Goal: Information Seeking & Learning: Check status

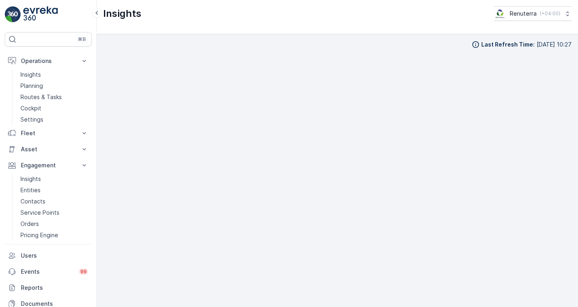
scroll to position [1, 0]
click at [45, 62] on p "Operations" at bounding box center [48, 61] width 55 height 8
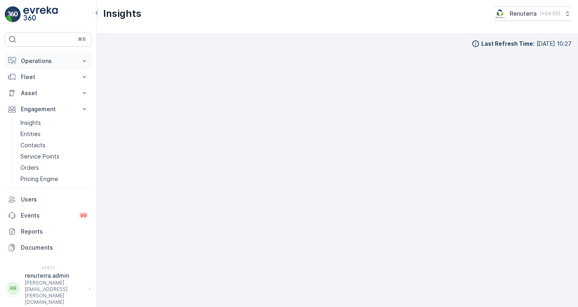
click at [37, 62] on p "Operations" at bounding box center [48, 61] width 55 height 8
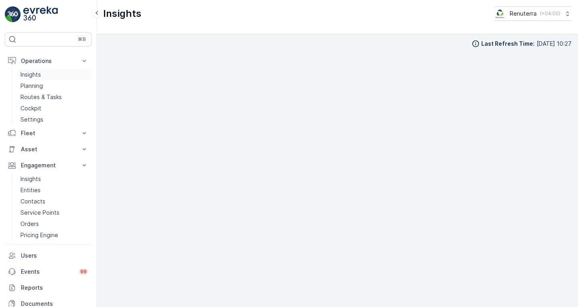
click at [37, 76] on p "Insights" at bounding box center [30, 75] width 20 height 8
click at [45, 100] on p "Routes & Tasks" at bounding box center [40, 97] width 41 height 8
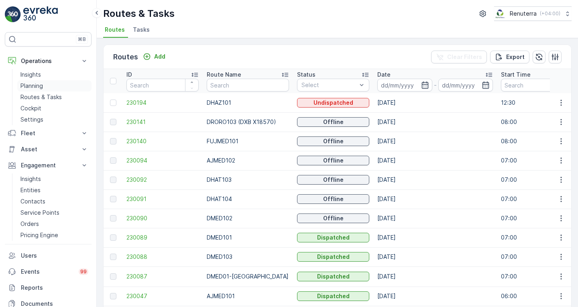
click at [37, 83] on p "Planning" at bounding box center [31, 86] width 22 height 8
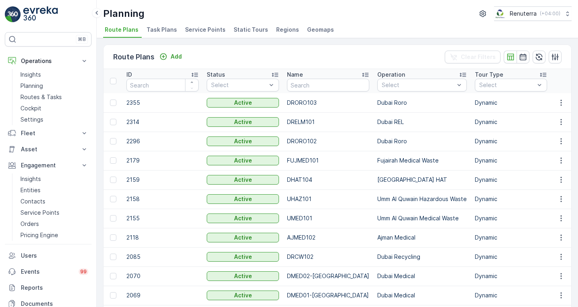
click at [207, 29] on span "Service Points" at bounding box center [205, 30] width 41 height 8
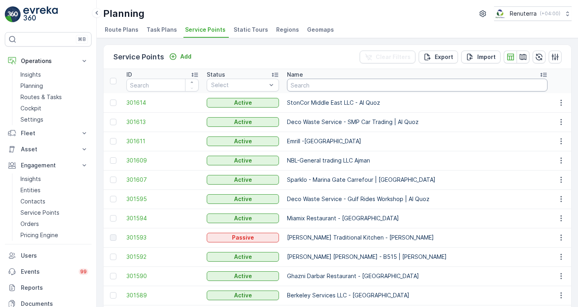
click at [326, 85] on input "text" at bounding box center [417, 85] width 261 height 13
type input "Blue water"
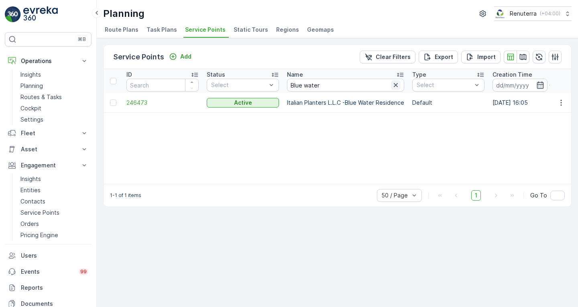
click at [395, 88] on icon "button" at bounding box center [396, 85] width 8 height 8
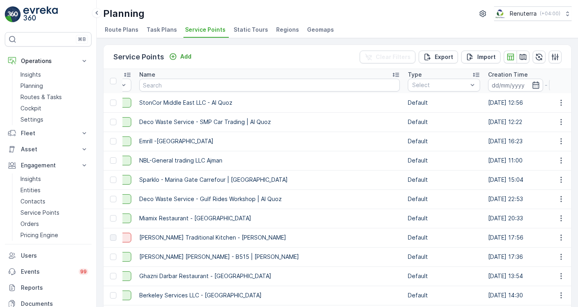
scroll to position [0, 273]
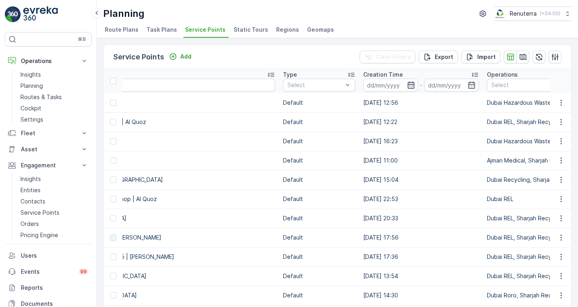
click at [407, 85] on icon "button" at bounding box center [411, 85] width 8 height 8
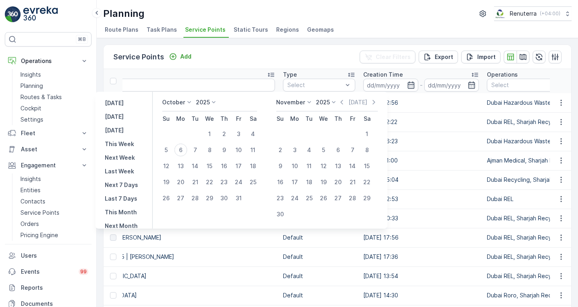
click at [216, 102] on icon at bounding box center [214, 102] width 8 height 8
click at [214, 169] on span "2025" at bounding box center [208, 170] width 14 height 8
click at [191, 102] on icon at bounding box center [189, 102] width 8 height 8
click at [188, 155] on span "September" at bounding box center [182, 154] width 31 height 8
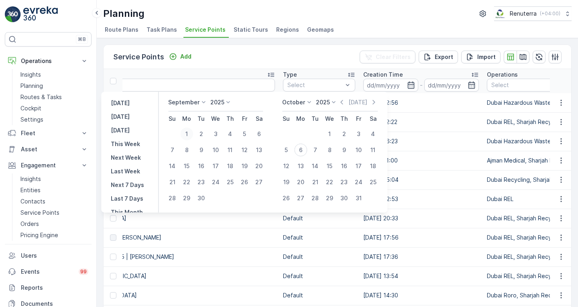
click at [188, 134] on div "1" at bounding box center [186, 134] width 13 height 13
type input "[DATE]"
click at [407, 84] on icon "button" at bounding box center [410, 84] width 7 height 7
type input "[DATE]"
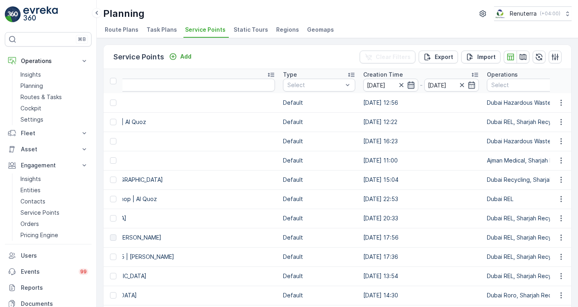
click at [407, 84] on icon "button" at bounding box center [410, 84] width 7 height 7
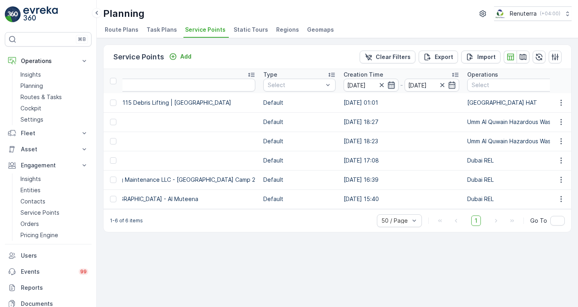
click at [388, 84] on icon "button" at bounding box center [391, 84] width 7 height 7
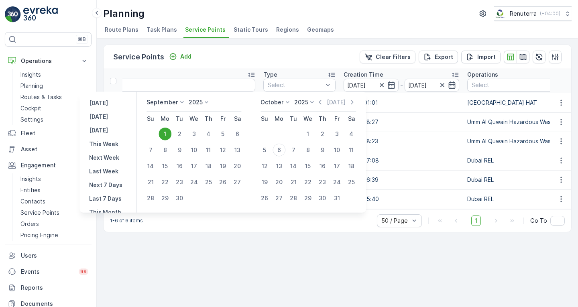
click at [396, 116] on td "[DATE] 18:27" at bounding box center [402, 121] width 124 height 19
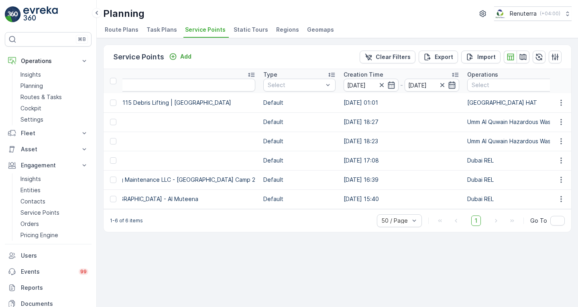
click at [448, 85] on icon "button" at bounding box center [452, 85] width 8 height 8
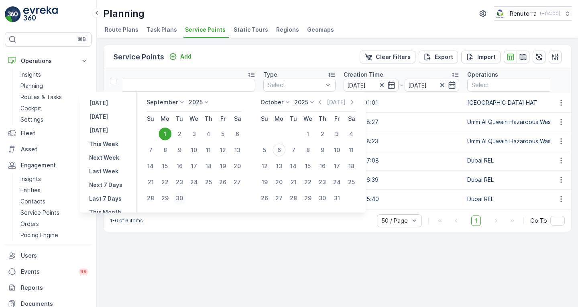
click at [181, 199] on div "30" at bounding box center [179, 198] width 13 height 13
type input "[DATE]"
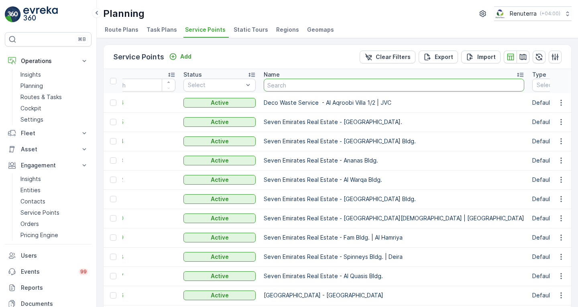
click at [346, 86] on input "text" at bounding box center [394, 85] width 261 height 13
type input "Blue water"
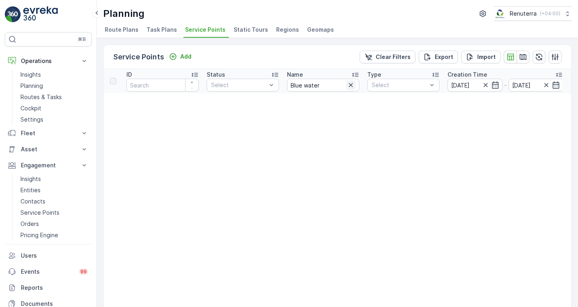
click at [350, 86] on icon "button" at bounding box center [351, 85] width 8 height 8
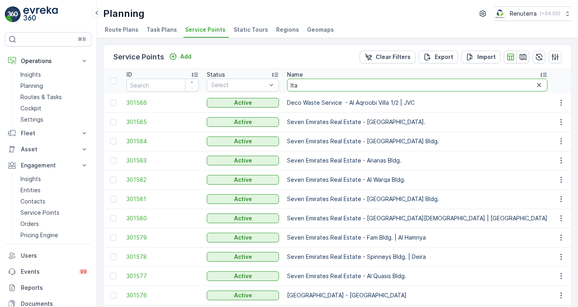
type input "Ital"
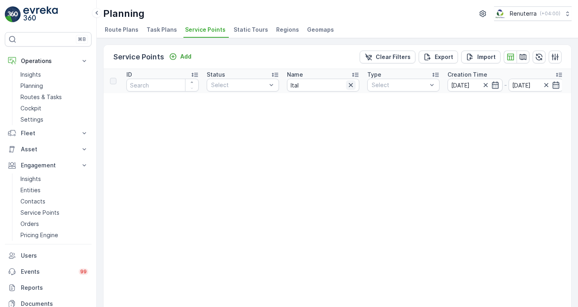
click at [353, 88] on icon "button" at bounding box center [351, 85] width 8 height 8
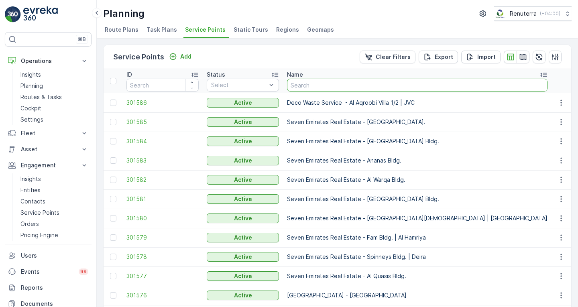
click at [324, 84] on input "text" at bounding box center [417, 85] width 261 height 13
type input "I"
type input "itla"
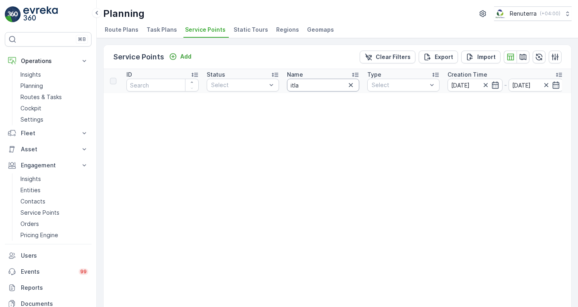
click at [324, 84] on input "itla" at bounding box center [323, 85] width 72 height 13
type input "it"
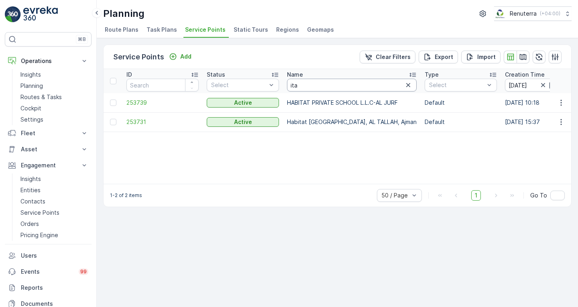
click at [324, 84] on input "ita" at bounding box center [352, 85] width 130 height 13
type input "i"
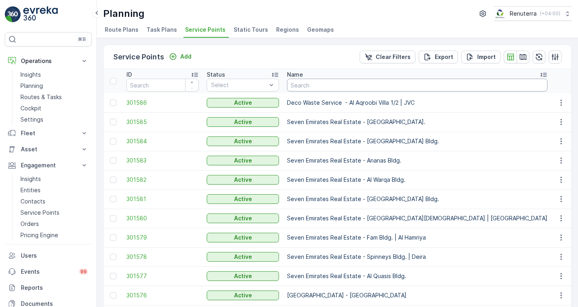
click at [324, 84] on input "text" at bounding box center [417, 85] width 261 height 13
type input "italina"
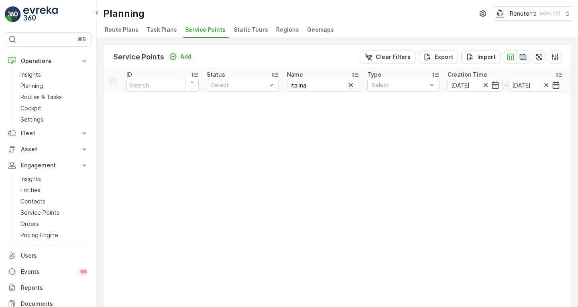
click at [353, 85] on icon "button" at bounding box center [351, 85] width 8 height 8
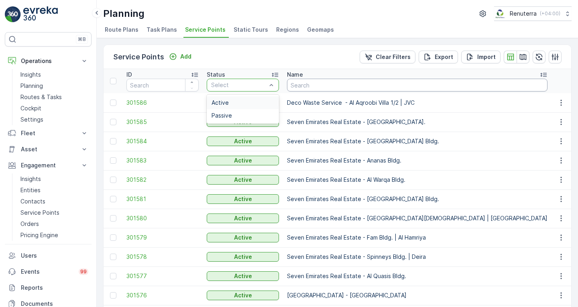
click at [321, 86] on input "text" at bounding box center [417, 85] width 261 height 13
type input "b"
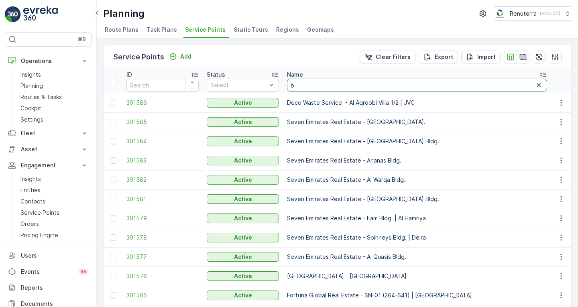
click at [321, 83] on input "b" at bounding box center [417, 85] width 260 height 13
type input "blu"
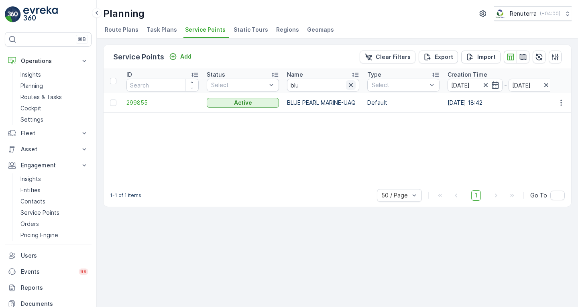
click at [350, 87] on icon "button" at bounding box center [351, 85] width 8 height 8
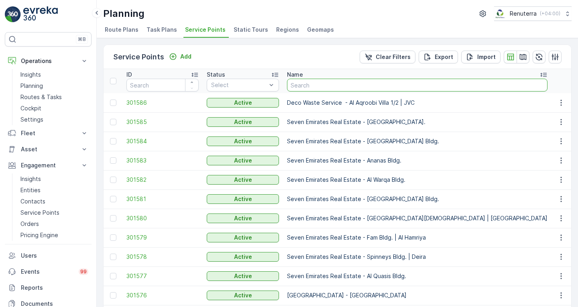
click at [324, 88] on input "text" at bounding box center [417, 85] width 261 height 13
type input "it"
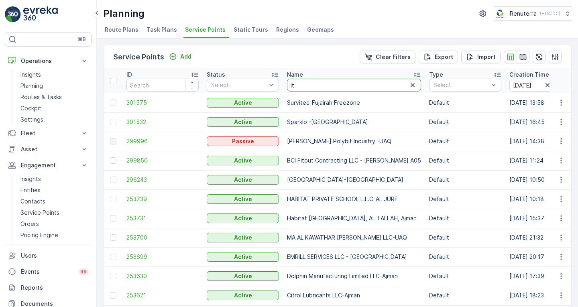
click at [326, 84] on input "it" at bounding box center [354, 85] width 134 height 13
type input "italian"
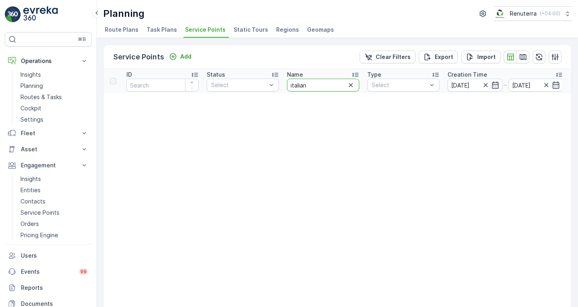
click at [326, 84] on input "italian" at bounding box center [323, 85] width 72 height 13
type input "italain"
click at [326, 84] on input "italain" at bounding box center [323, 85] width 72 height 13
type input "ital"
click at [350, 85] on icon "button" at bounding box center [351, 85] width 4 height 4
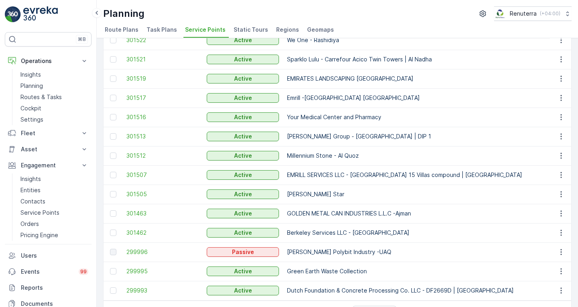
scroll to position [782, 0]
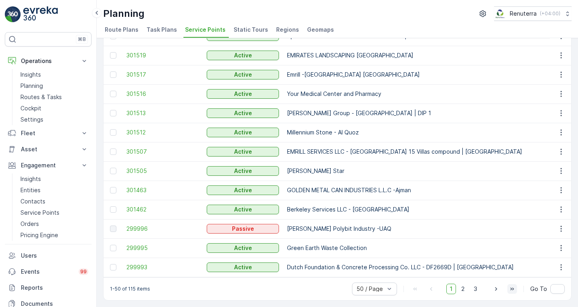
click at [511, 289] on icon "button" at bounding box center [513, 288] width 4 height 3
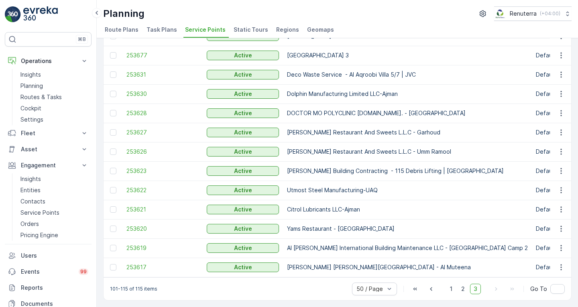
scroll to position [108, 0]
click at [384, 275] on div "50 / Page" at bounding box center [374, 271] width 45 height 13
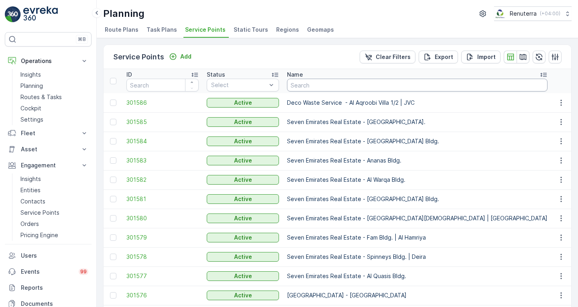
click at [341, 84] on input "text" at bounding box center [417, 85] width 261 height 13
type input "italian"
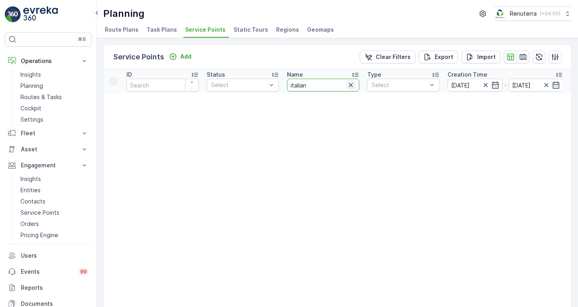
drag, startPoint x: 341, startPoint y: 84, endPoint x: 348, endPoint y: 83, distance: 7.7
click at [348, 83] on div "italian" at bounding box center [323, 85] width 72 height 13
click at [351, 87] on icon "button" at bounding box center [351, 85] width 8 height 8
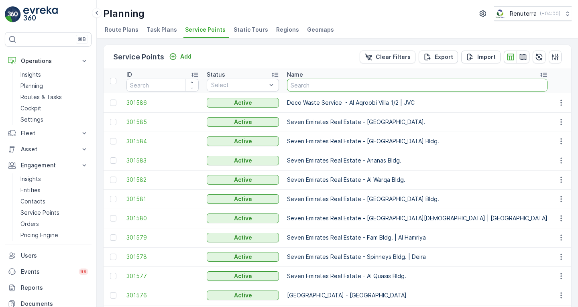
click at [332, 84] on input "text" at bounding box center [417, 85] width 261 height 13
type input "blue"
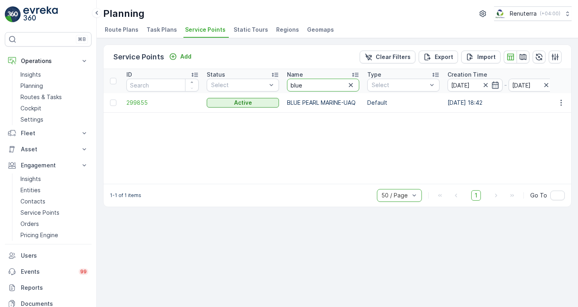
drag, startPoint x: 302, startPoint y: 80, endPoint x: 277, endPoint y: 74, distance: 26.0
click at [482, 88] on icon "button" at bounding box center [486, 85] width 8 height 8
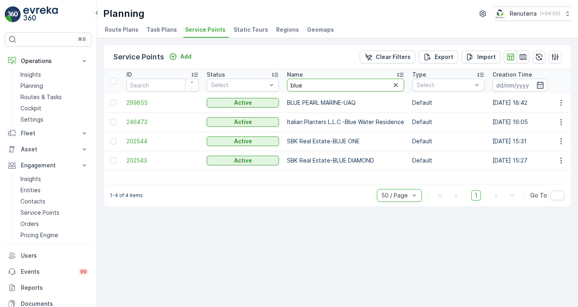
drag, startPoint x: 316, startPoint y: 86, endPoint x: 286, endPoint y: 84, distance: 30.6
click at [286, 84] on th "Name blue" at bounding box center [345, 81] width 125 height 24
click at [133, 119] on span "246473" at bounding box center [162, 122] width 72 height 8
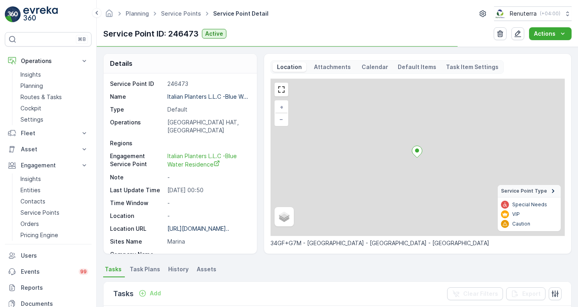
drag, startPoint x: 219, startPoint y: 162, endPoint x: 232, endPoint y: 136, distance: 29.3
click at [232, 136] on div "Service Point ID 246473 Name Italian Planters L.L.C -Blue W... Type Default Ope…" at bounding box center [179, 237] width 139 height 315
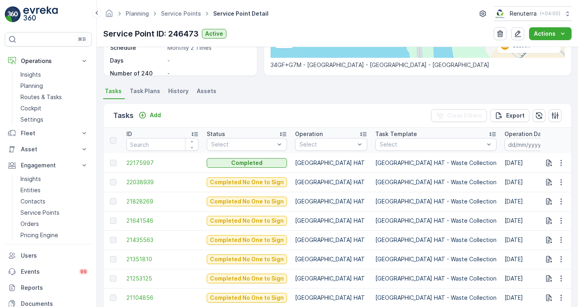
scroll to position [217, 0]
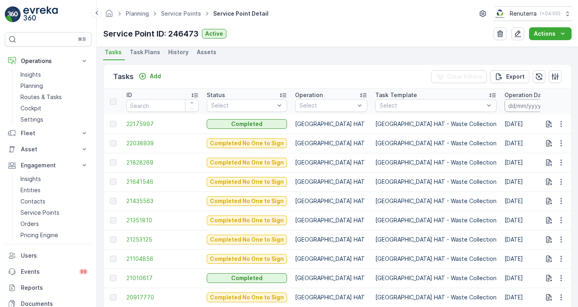
click at [505, 108] on input at bounding box center [532, 105] width 55 height 13
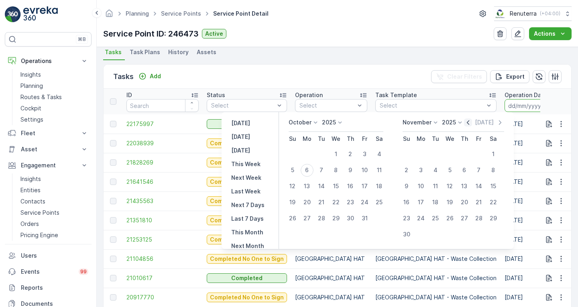
drag, startPoint x: 470, startPoint y: 125, endPoint x: 472, endPoint y: 119, distance: 6.3
click at [472, 119] on icon "button" at bounding box center [468, 122] width 8 height 8
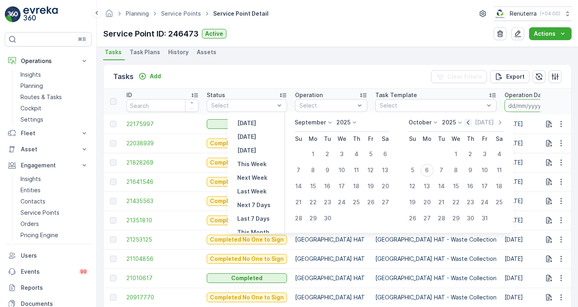
click at [472, 119] on icon "button" at bounding box center [468, 122] width 8 height 8
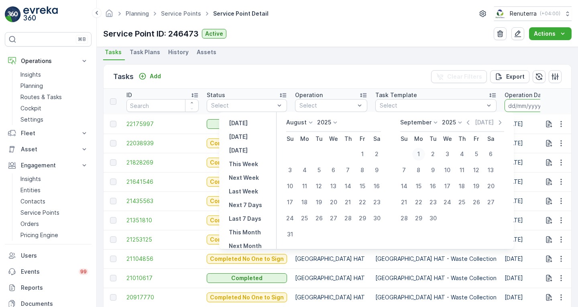
click at [424, 152] on div "1" at bounding box center [418, 154] width 13 height 13
type input "[DATE]"
click at [435, 220] on div "30" at bounding box center [433, 218] width 13 height 13
type input "[DATE]"
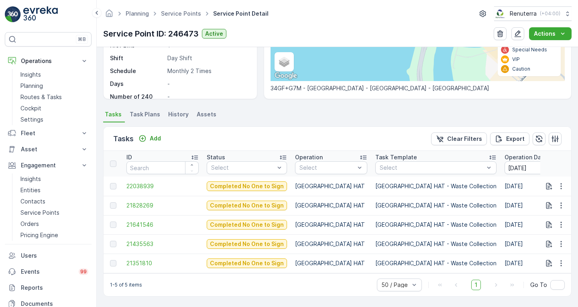
scroll to position [158, 0]
click at [411, 229] on td "[GEOGRAPHIC_DATA] HAT - Waste Collection" at bounding box center [435, 224] width 129 height 19
click at [505, 153] on p "Operation Date" at bounding box center [526, 157] width 43 height 8
click at [141, 183] on span "21351810" at bounding box center [162, 186] width 72 height 8
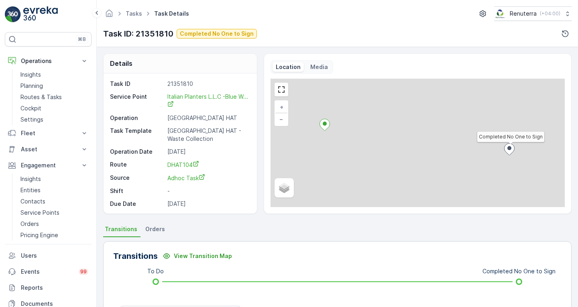
click at [182, 161] on div "Task ID 21351810 Service Point Italian Planters L.L.C -Blue W... Operation Duba…" at bounding box center [179, 157] width 139 height 154
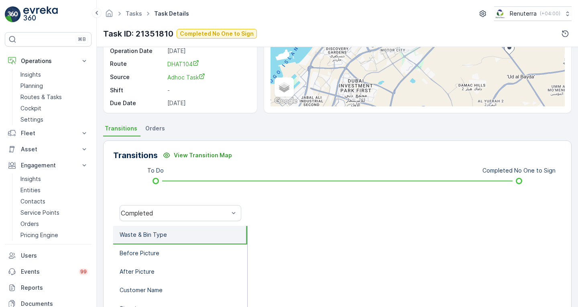
scroll to position [101, 0]
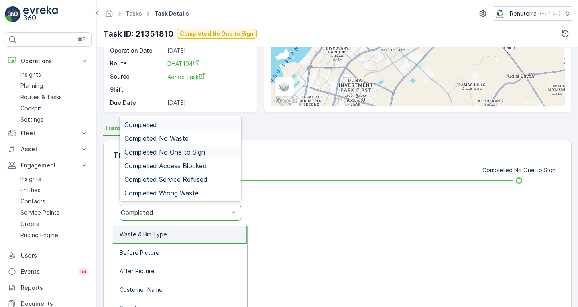
drag, startPoint x: 173, startPoint y: 213, endPoint x: 191, endPoint y: 153, distance: 63.0
click at [191, 153] on span "Completed No One to Sign" at bounding box center [164, 152] width 81 height 7
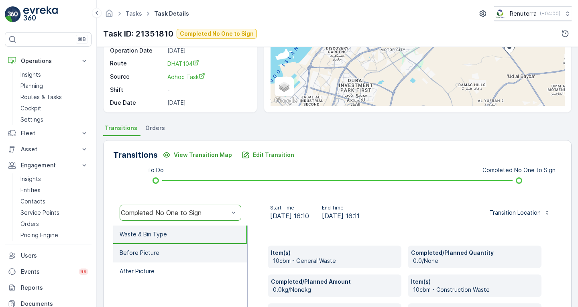
click at [199, 247] on li "Before Picture" at bounding box center [180, 253] width 134 height 18
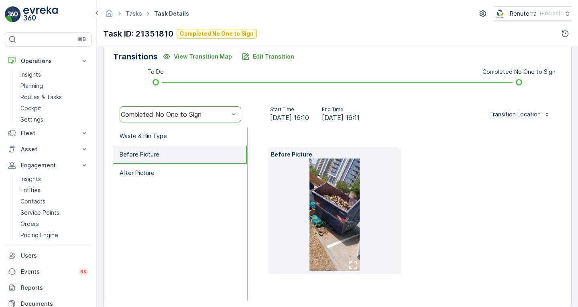
scroll to position [209, 0]
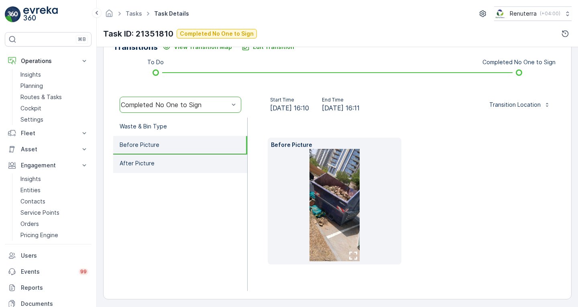
click at [208, 165] on li "After Picture" at bounding box center [180, 164] width 134 height 18
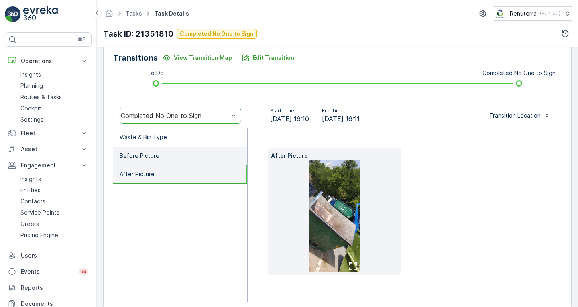
click at [186, 161] on li "Before Picture" at bounding box center [180, 156] width 134 height 18
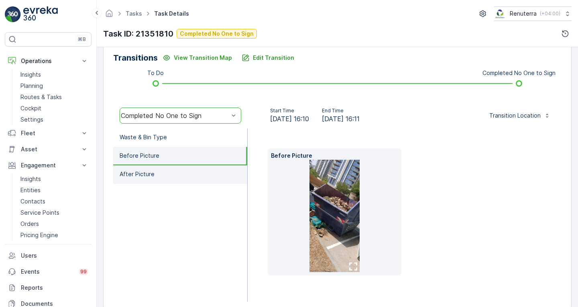
click at [176, 167] on li "After Picture" at bounding box center [180, 174] width 134 height 18
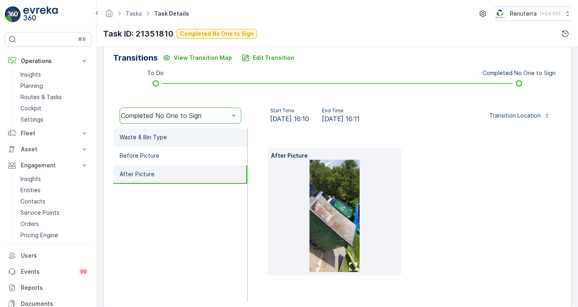
click at [165, 143] on li "Waste & Bin Type" at bounding box center [180, 137] width 134 height 18
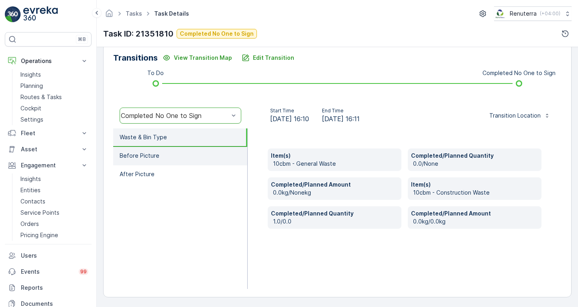
click at [164, 153] on li "Before Picture" at bounding box center [180, 156] width 134 height 18
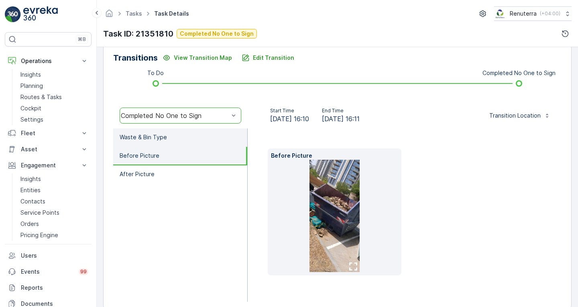
click at [201, 137] on li "Waste & Bin Type" at bounding box center [180, 137] width 134 height 18
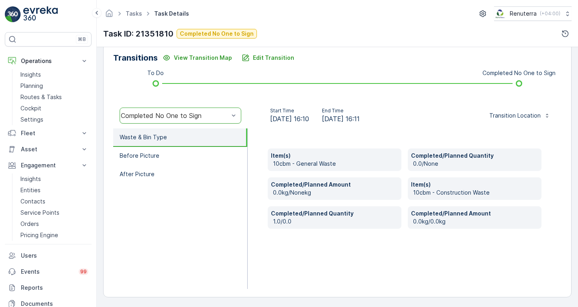
click at [360, 122] on span "[DATE] 16:11" at bounding box center [341, 119] width 38 height 10
